Goal: Task Accomplishment & Management: Use online tool/utility

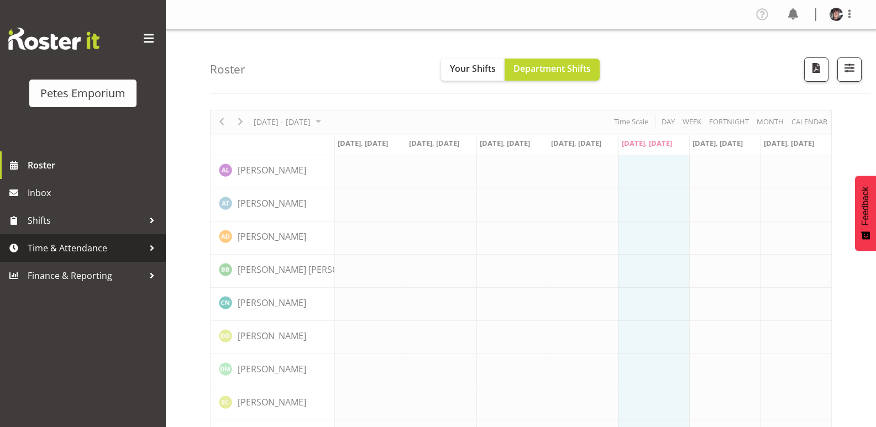
click at [69, 245] on span "Time & Attendance" at bounding box center [86, 248] width 116 height 17
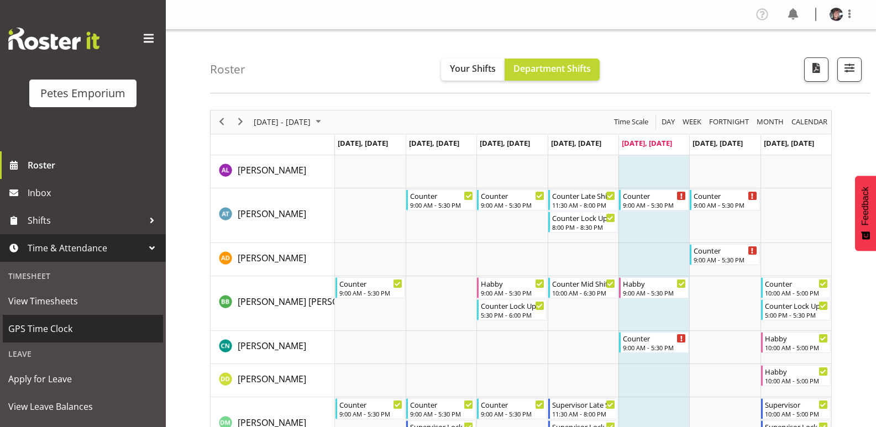
click at [43, 324] on span "GPS Time Clock" at bounding box center [82, 328] width 149 height 17
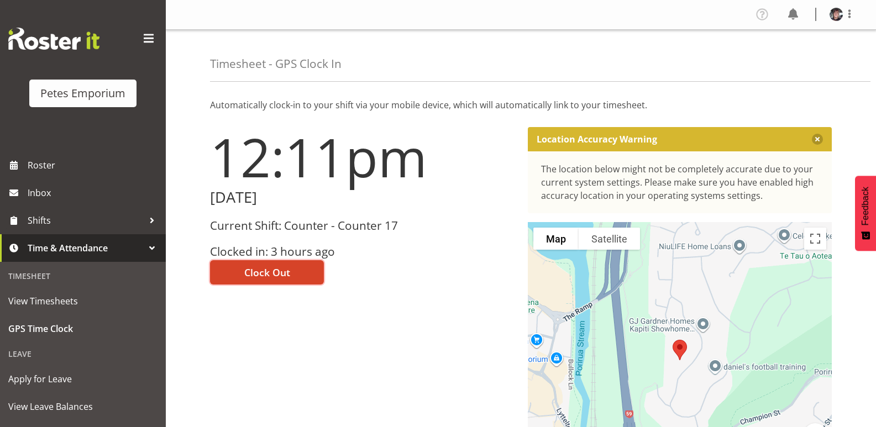
click at [283, 266] on span "Clock Out" at bounding box center [267, 272] width 46 height 14
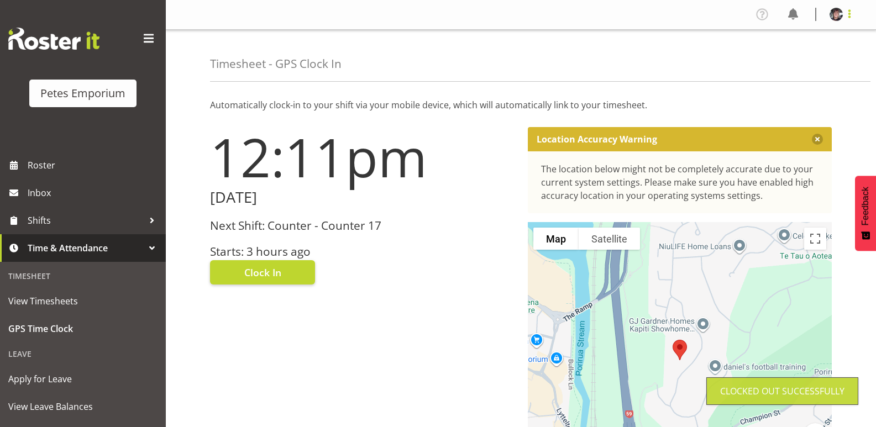
click at [849, 14] on span at bounding box center [849, 13] width 13 height 13
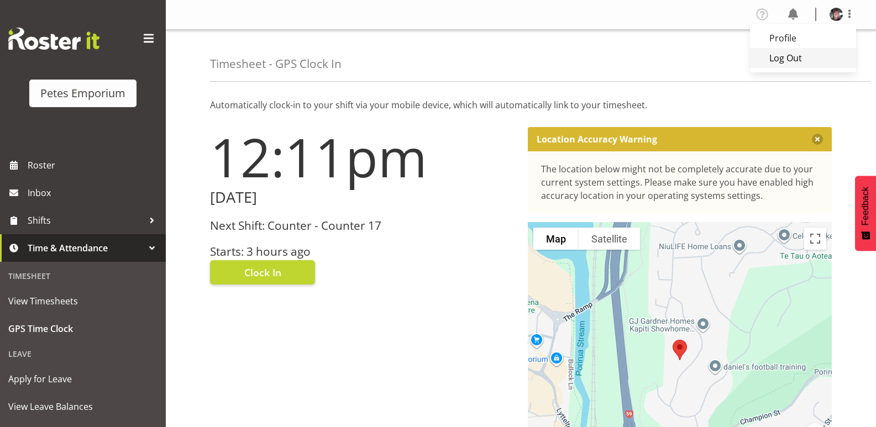
click at [786, 55] on link "Log Out" at bounding box center [803, 58] width 106 height 20
